Goal: Find specific page/section: Find specific page/section

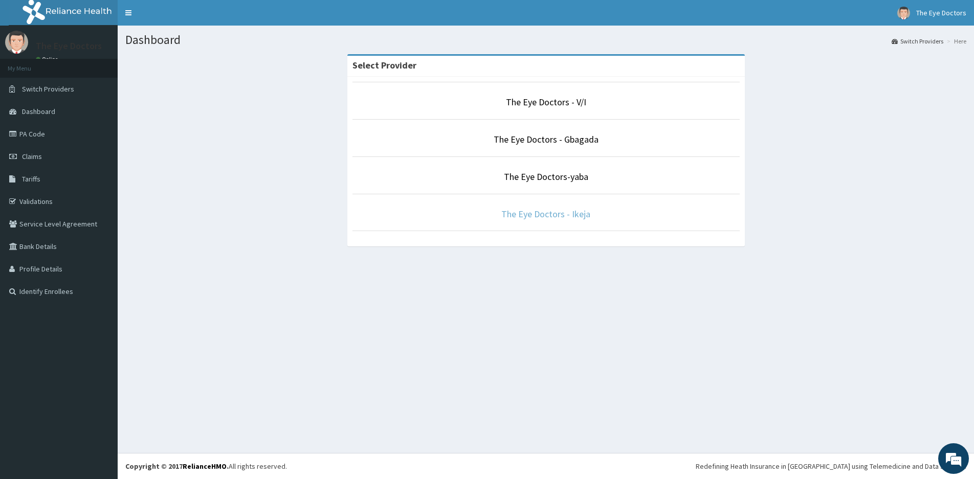
click at [558, 217] on link "The Eye Doctors - Ikeja" at bounding box center [545, 214] width 89 height 12
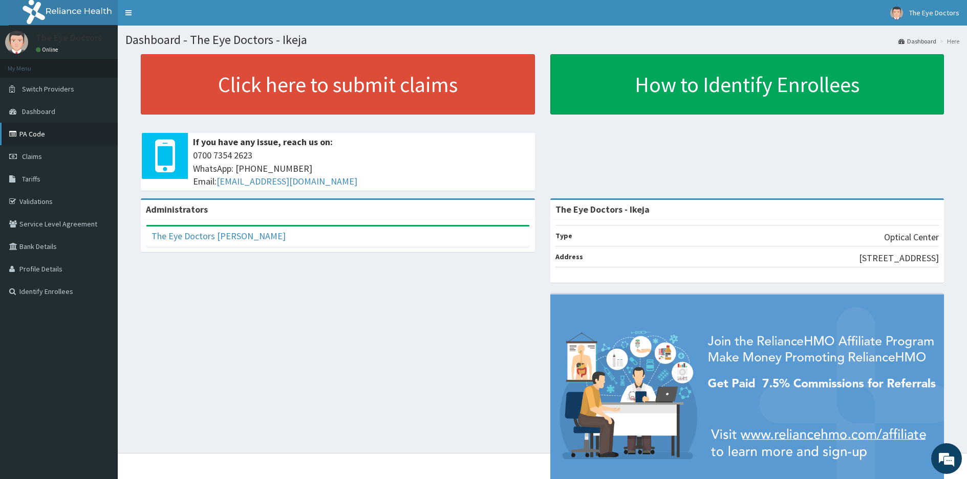
click at [43, 136] on link "PA Code" at bounding box center [59, 134] width 118 height 23
